Goal: Entertainment & Leisure: Consume media (video, audio)

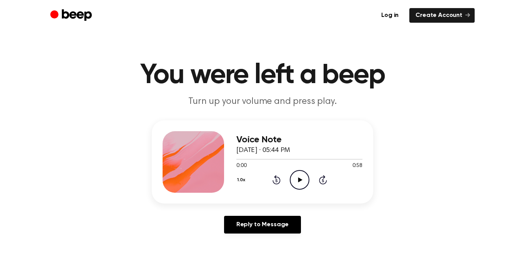
click at [301, 171] on icon "Play Audio" at bounding box center [300, 180] width 20 height 20
click at [301, 174] on icon "Play Audio" at bounding box center [300, 180] width 20 height 20
click at [297, 186] on icon "Play Audio" at bounding box center [300, 180] width 20 height 20
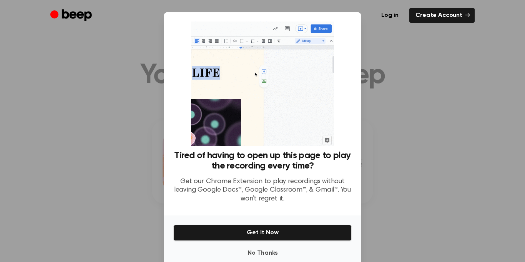
click at [446, 183] on div at bounding box center [262, 131] width 525 height 262
click at [398, 165] on div at bounding box center [262, 131] width 525 height 262
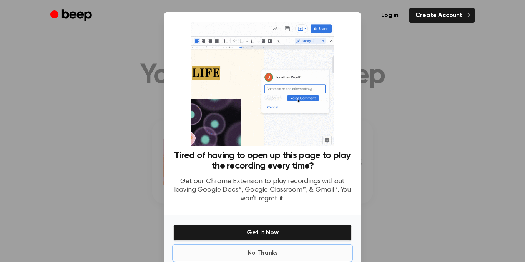
click at [280, 259] on button "No Thanks" at bounding box center [262, 252] width 178 height 15
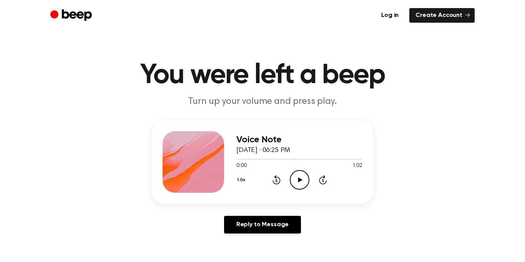
click at [305, 182] on icon "Play Audio" at bounding box center [300, 180] width 20 height 20
click at [309, 180] on div "1.0x Rewind 5 seconds Play Audio Skip 5 seconds" at bounding box center [300, 180] width 126 height 20
click at [301, 180] on icon at bounding box center [300, 179] width 4 height 5
